Goal: Find specific page/section: Find specific page/section

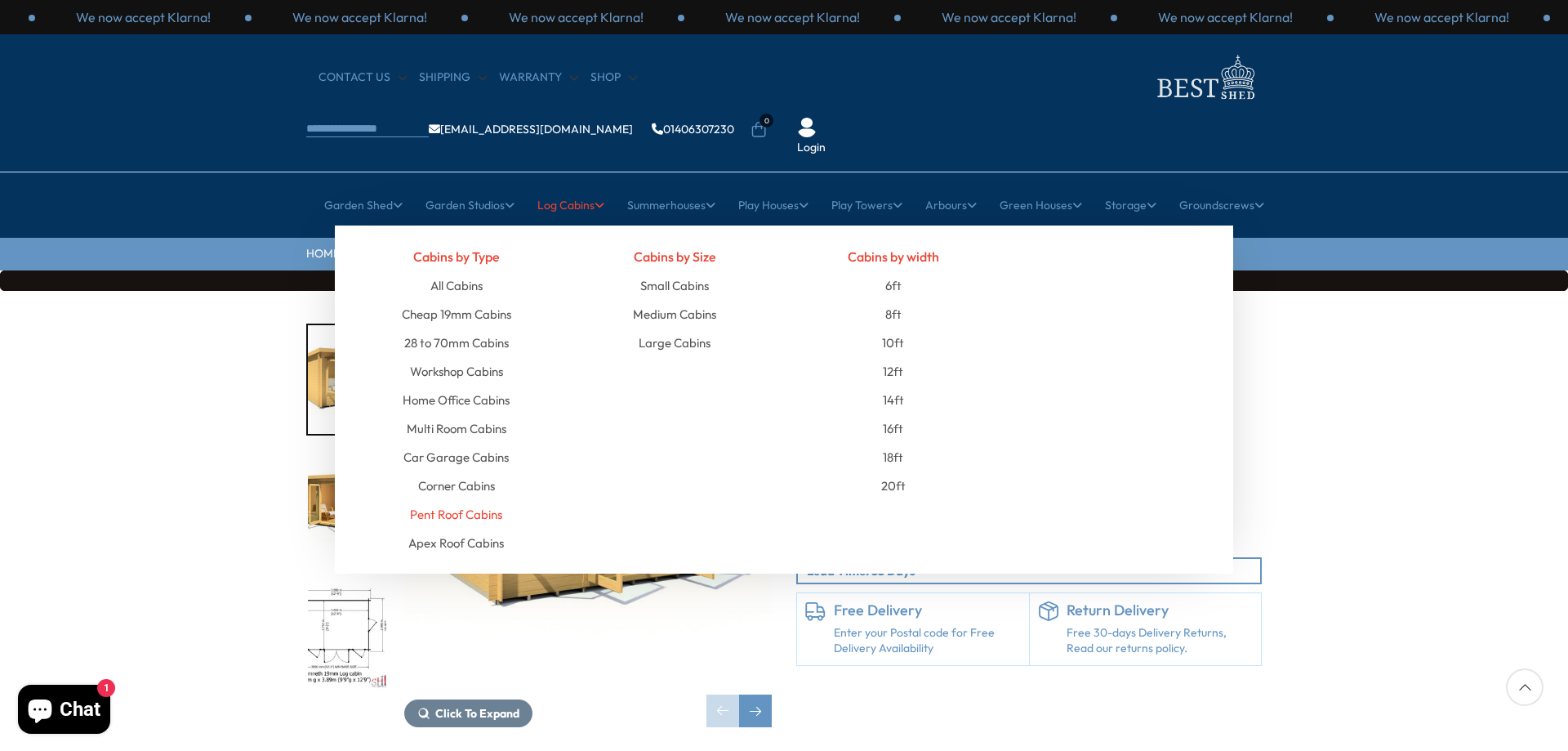
click at [442, 500] on link "Pent Roof Cabins" at bounding box center [455, 514] width 92 height 28
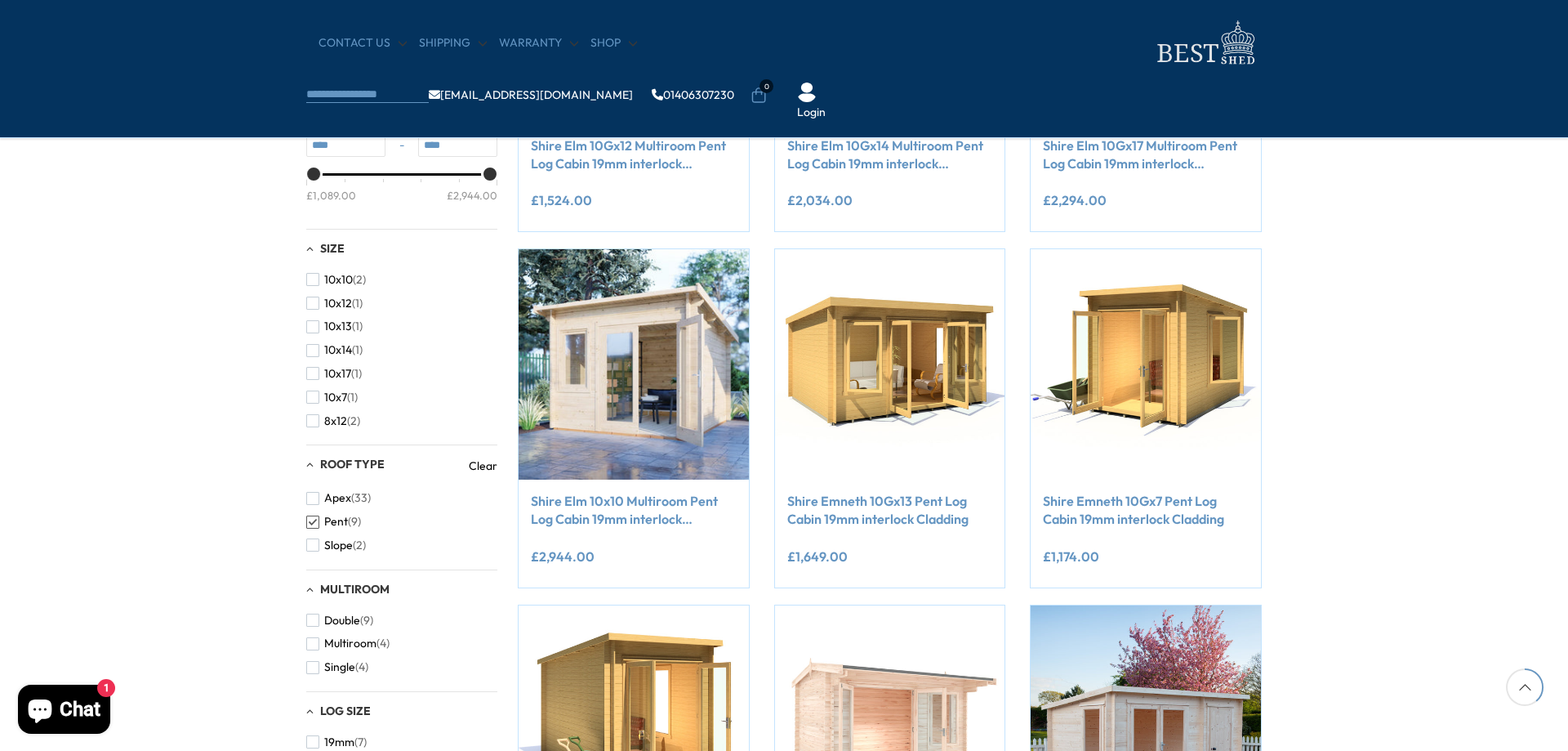
scroll to position [545, 0]
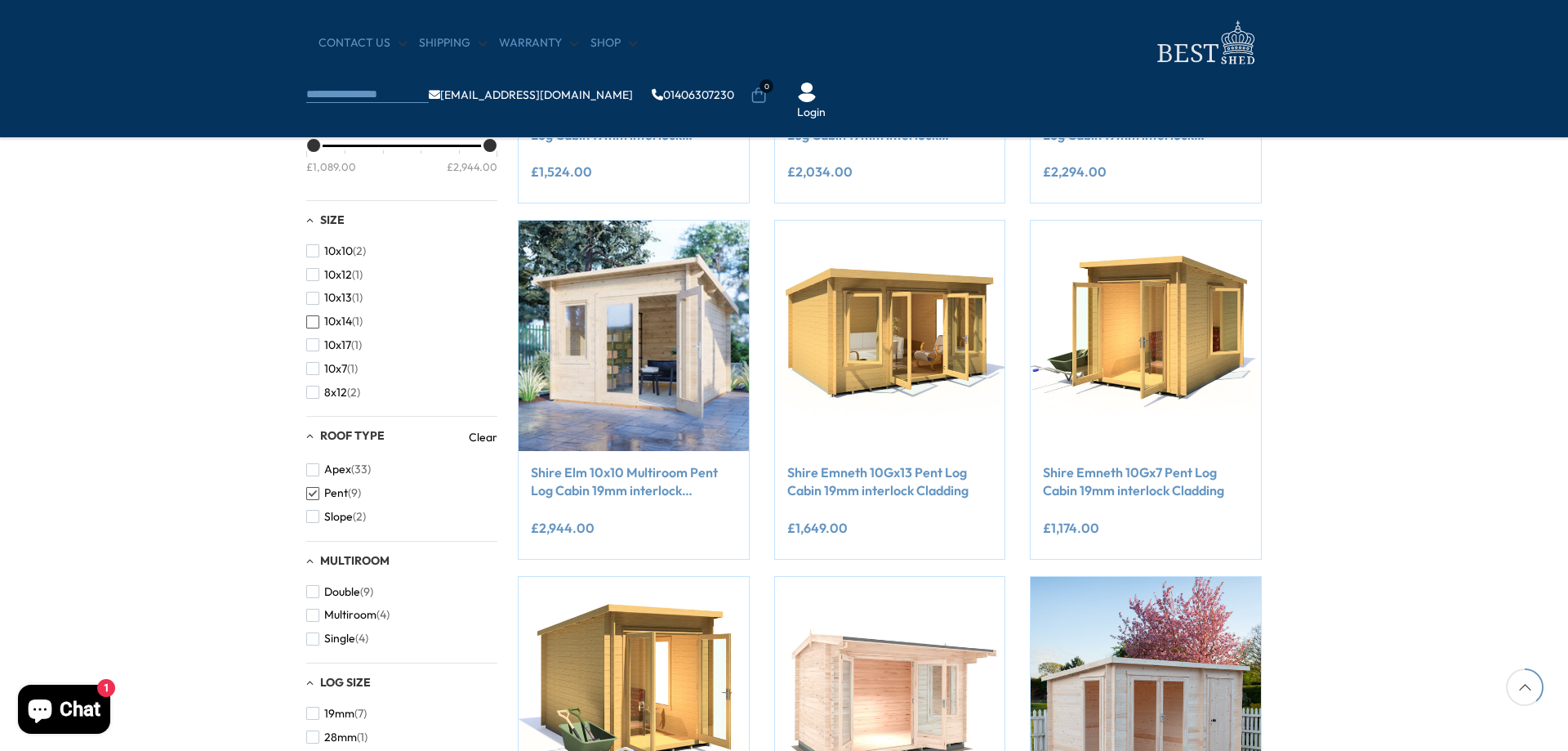
click at [315, 323] on span "button" at bounding box center [313, 321] width 13 height 13
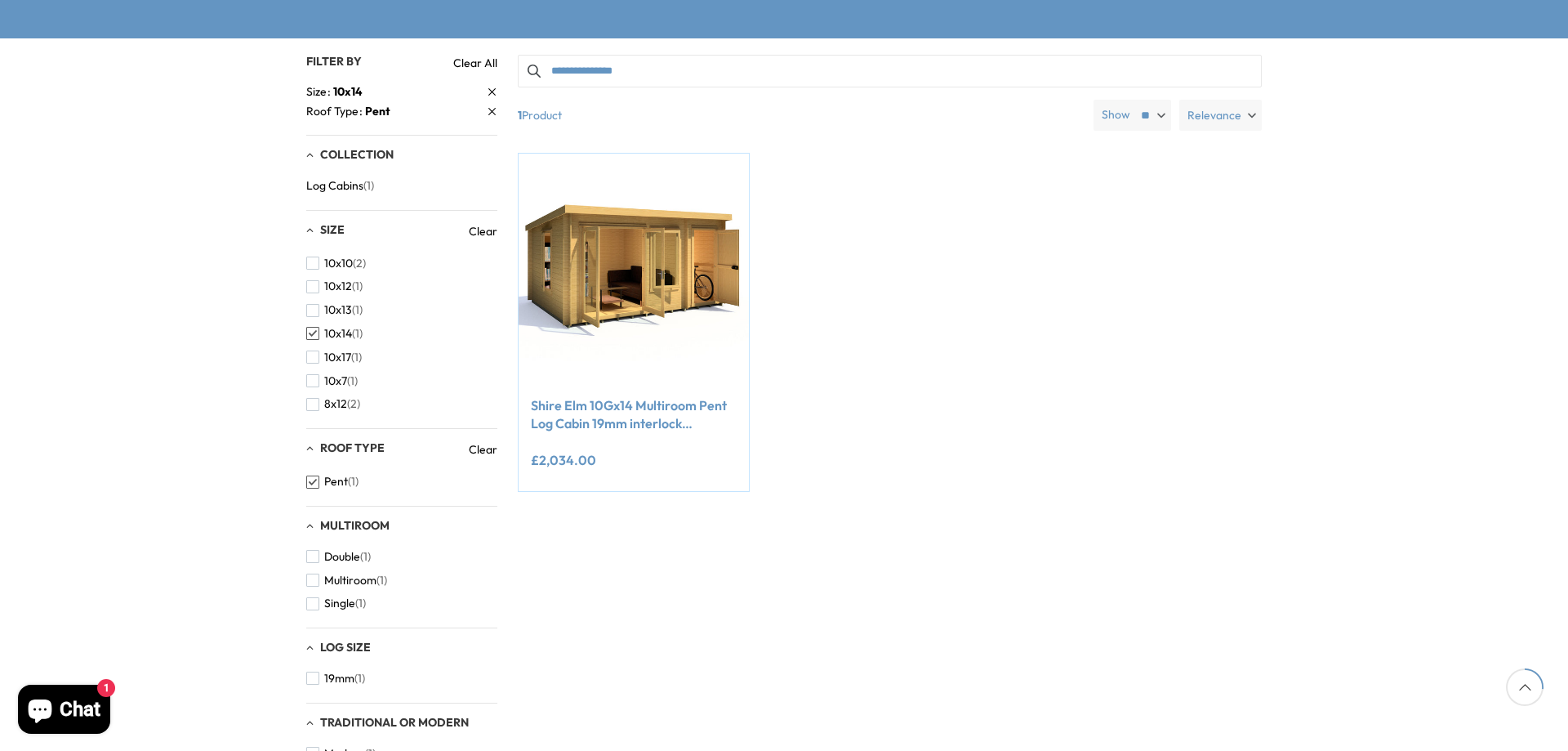
scroll to position [272, 0]
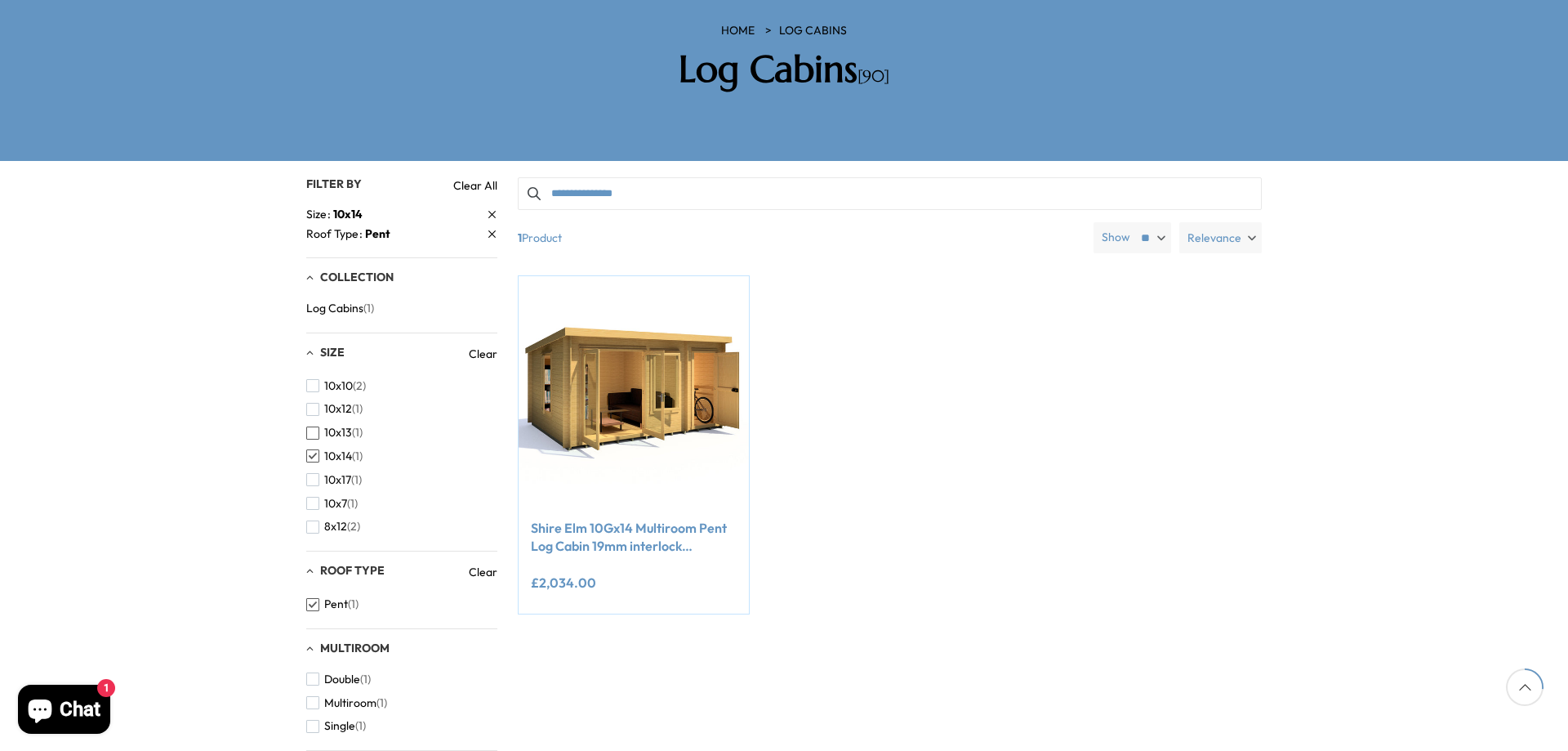
click at [333, 425] on span "10x13" at bounding box center [338, 432] width 27 height 14
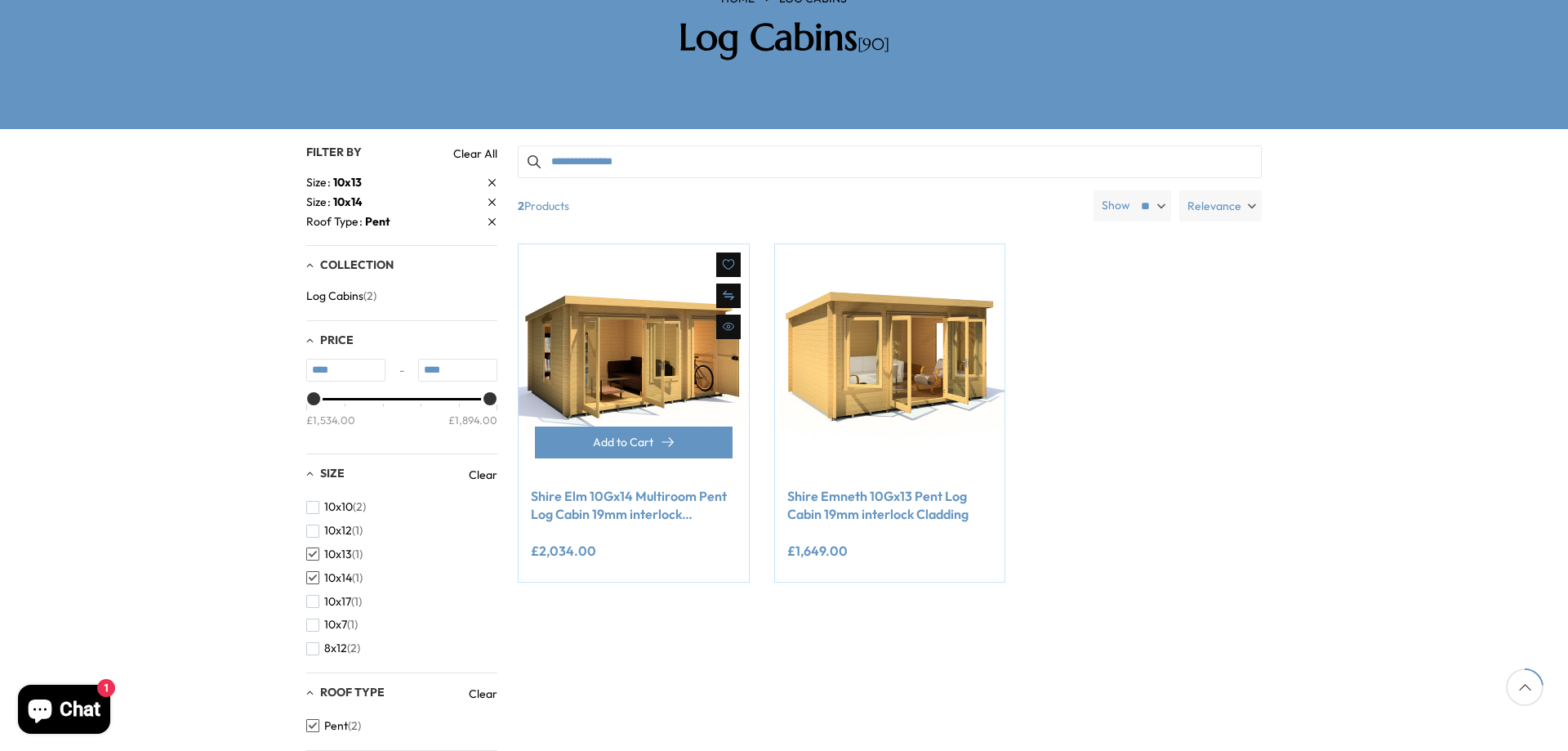
scroll to position [272, 0]
